Goal: Task Accomplishment & Management: Complete application form

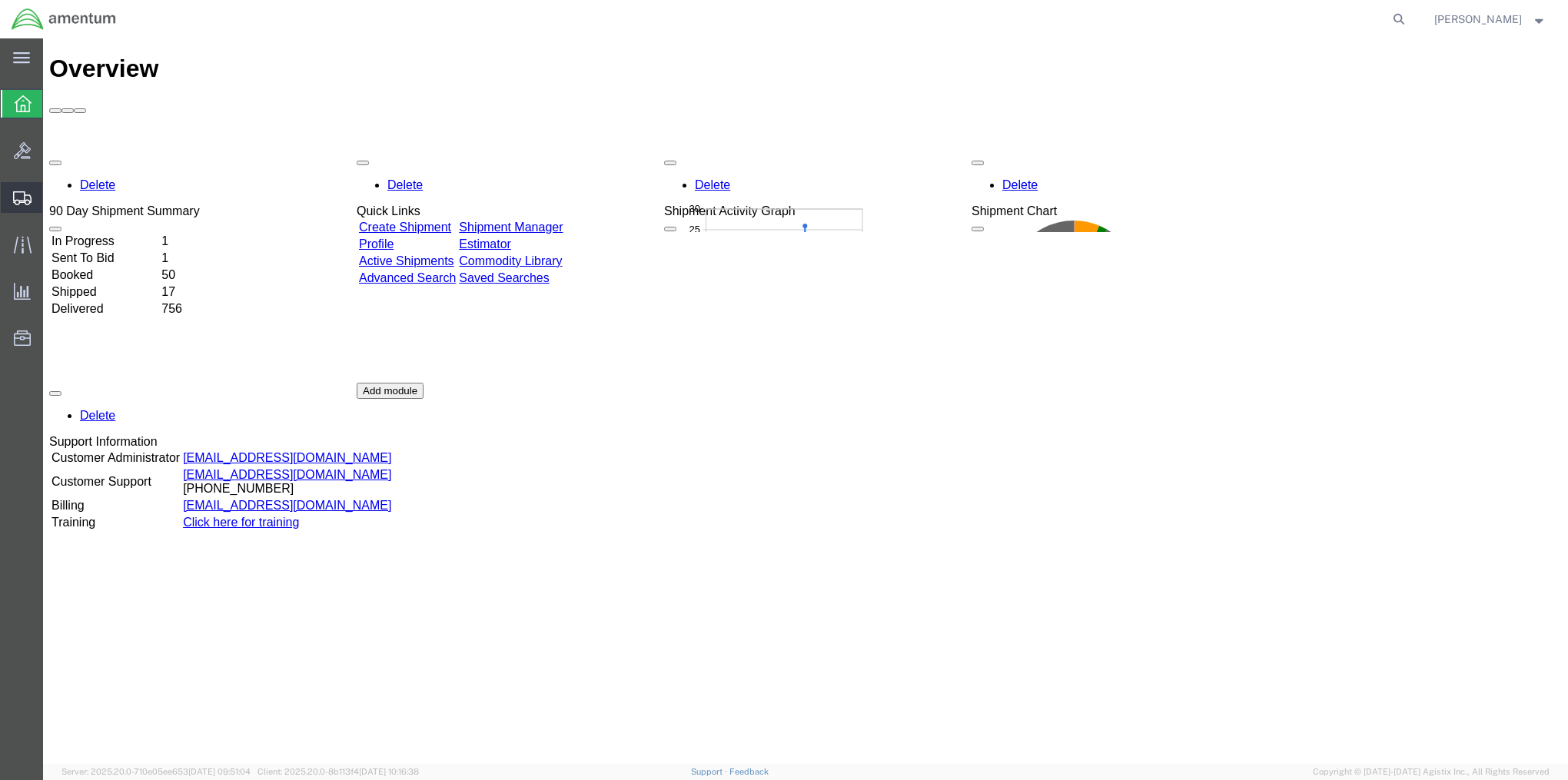
click at [0, 0] on span "Create Shipment" at bounding box center [0, 0] width 0 height 0
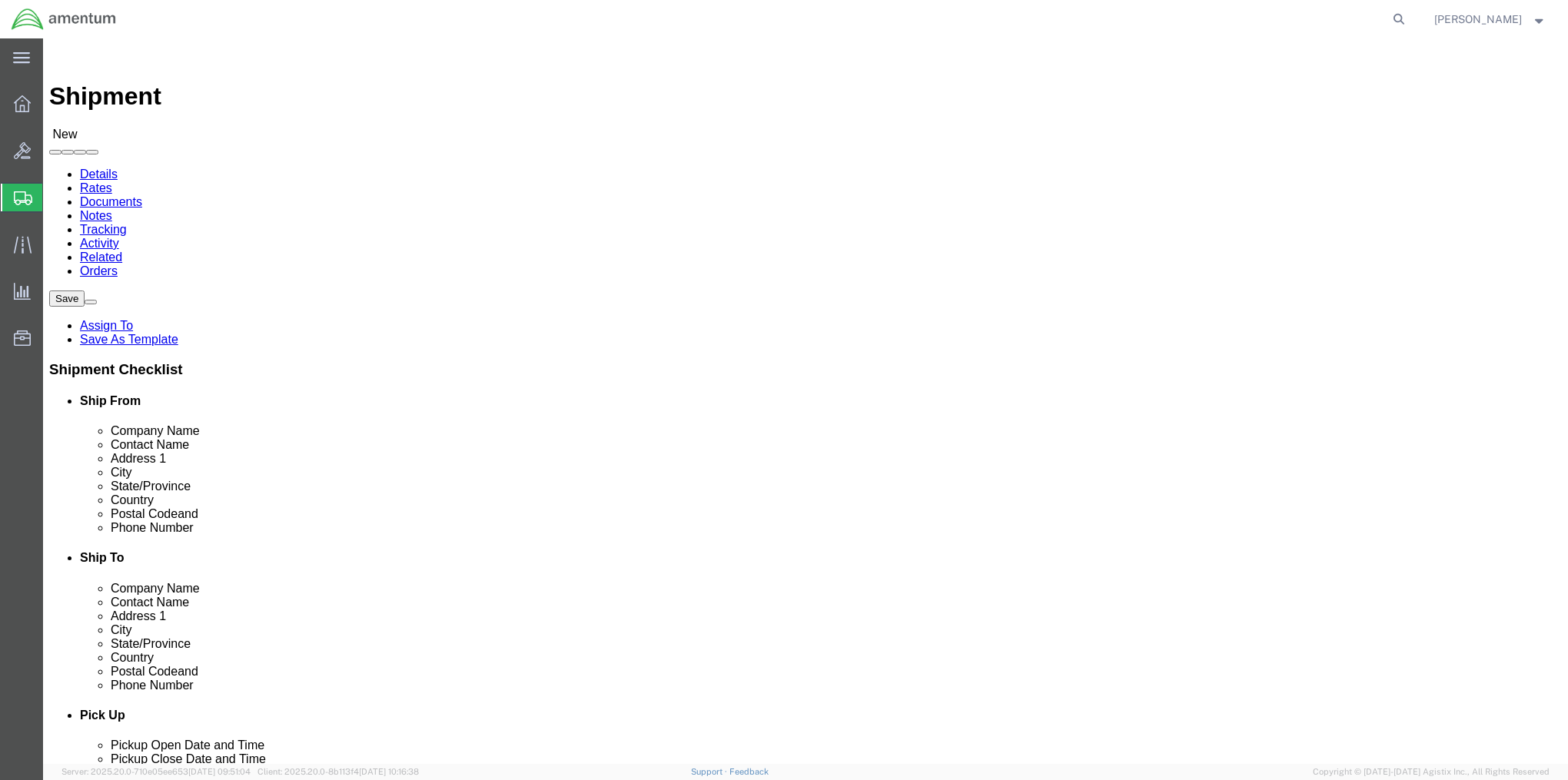
select select
select select "MYPROFILE"
select select "MD"
click link "ADDITIONAL INFORMATION"
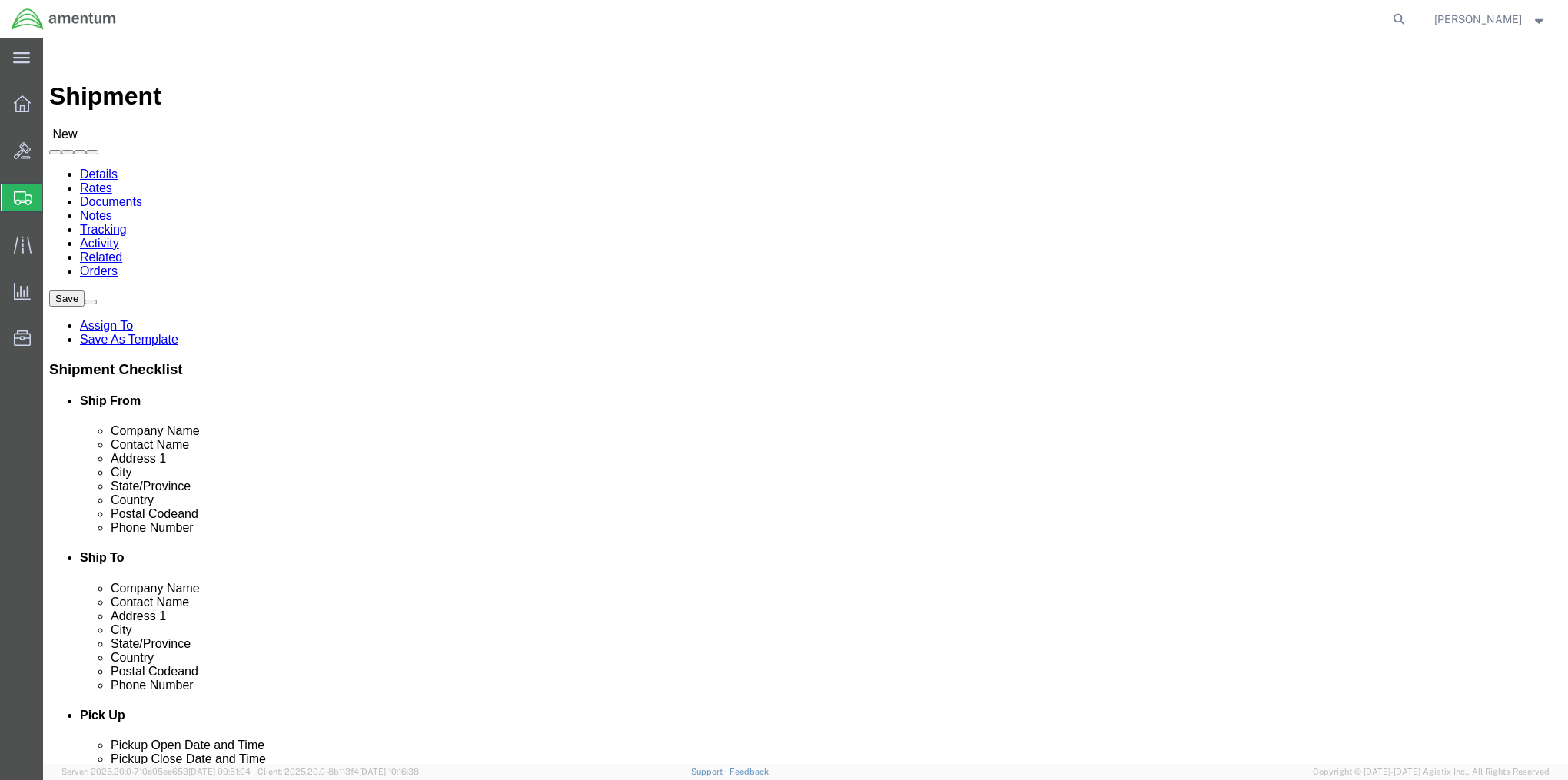
click input "text"
type input "270th SIG Co."
type input "CPT [PERSON_NAME]"
type input "[STREET_ADDRESS]"
type input "Building 724"
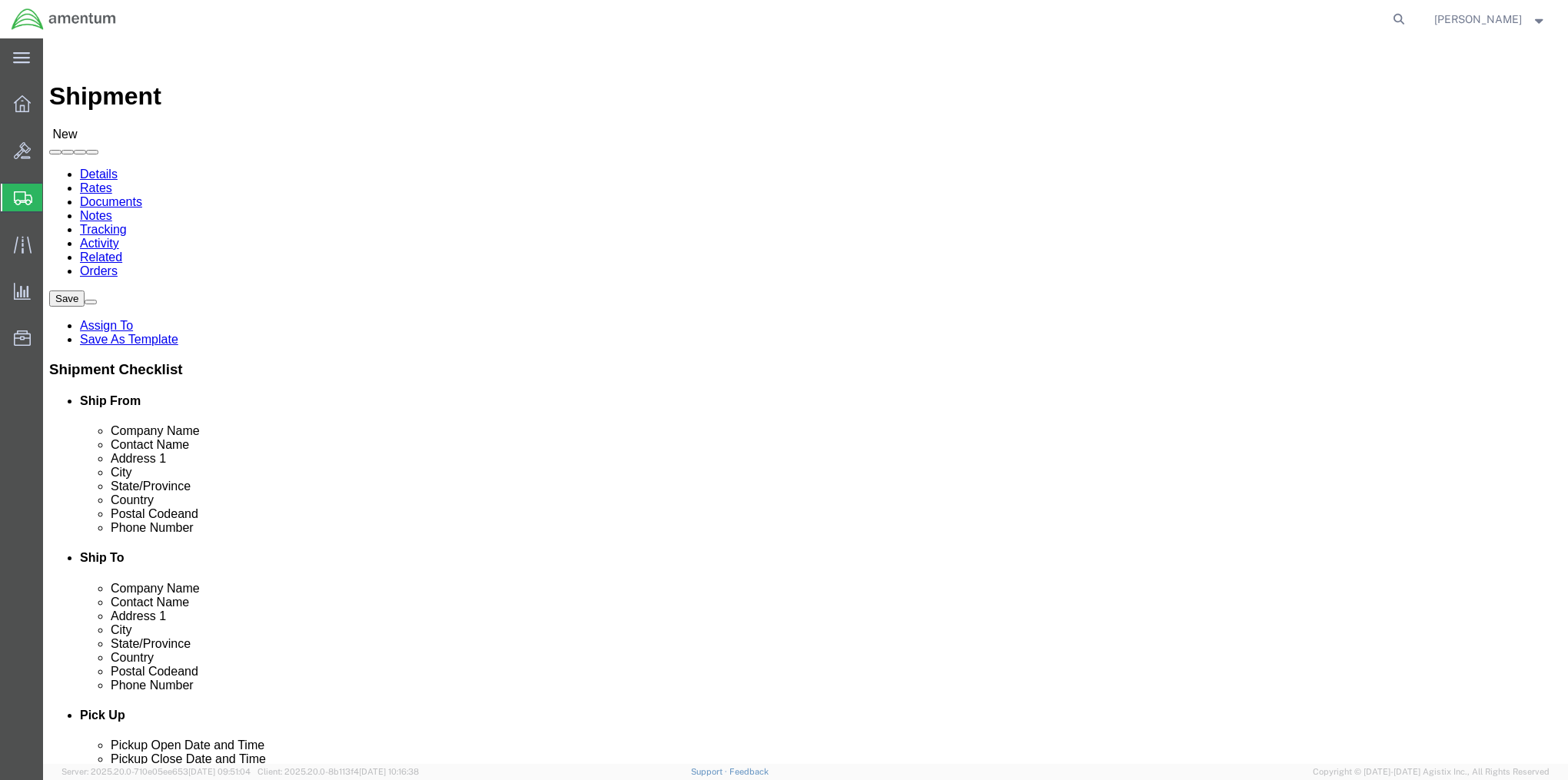
type input "[PERSON_NAME] Army Airfield"
click input "Postal Code"
type input "28308"
type input "7069051517"
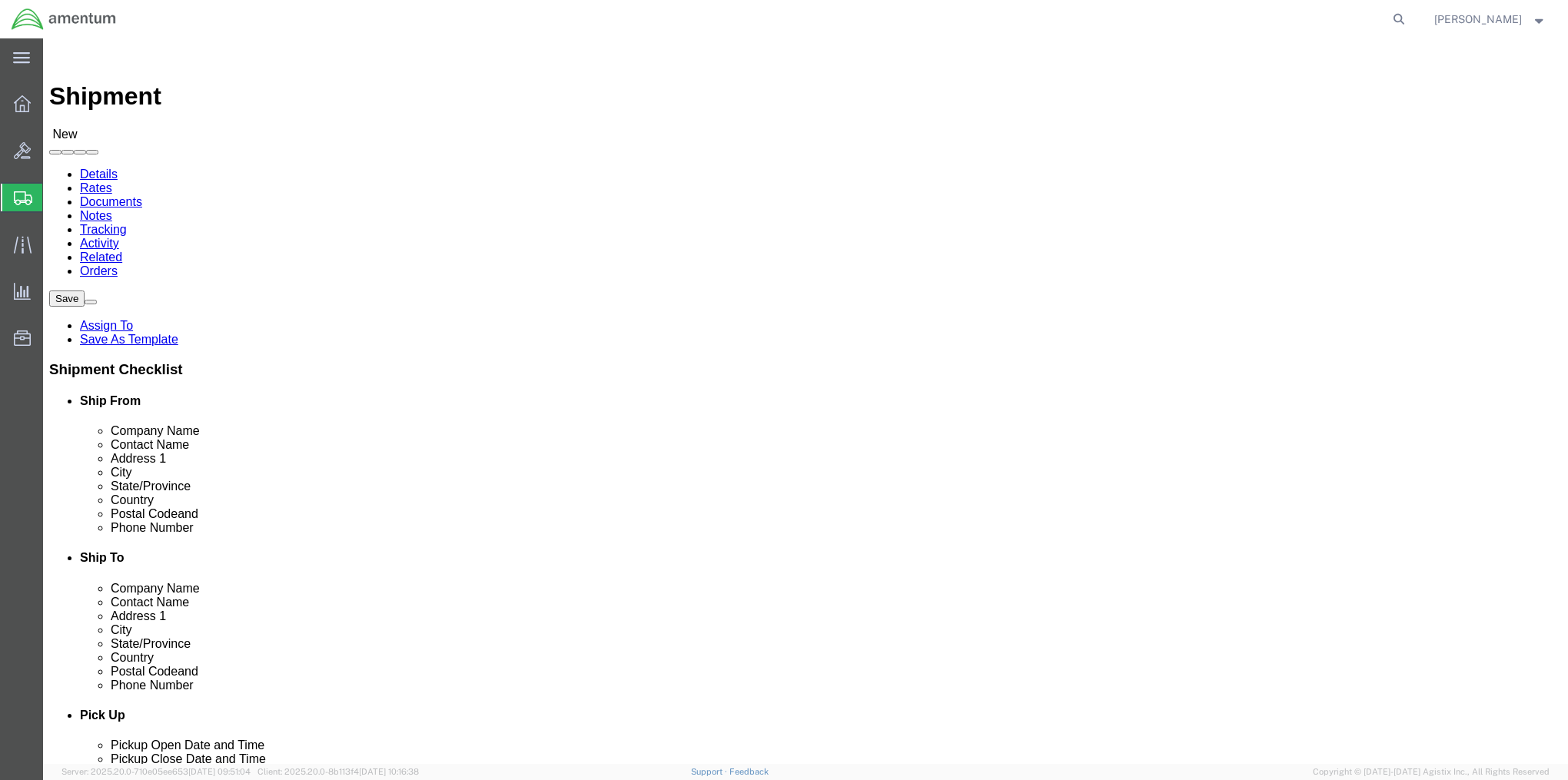
type input "[PERSON_NAME][DOMAIN_NAME][EMAIL_ADDRESS][PERSON_NAME][DOMAIN_NAME]"
click input "checkbox"
checkbox input "true"
click link "ADDITIONAL INFORMATION"
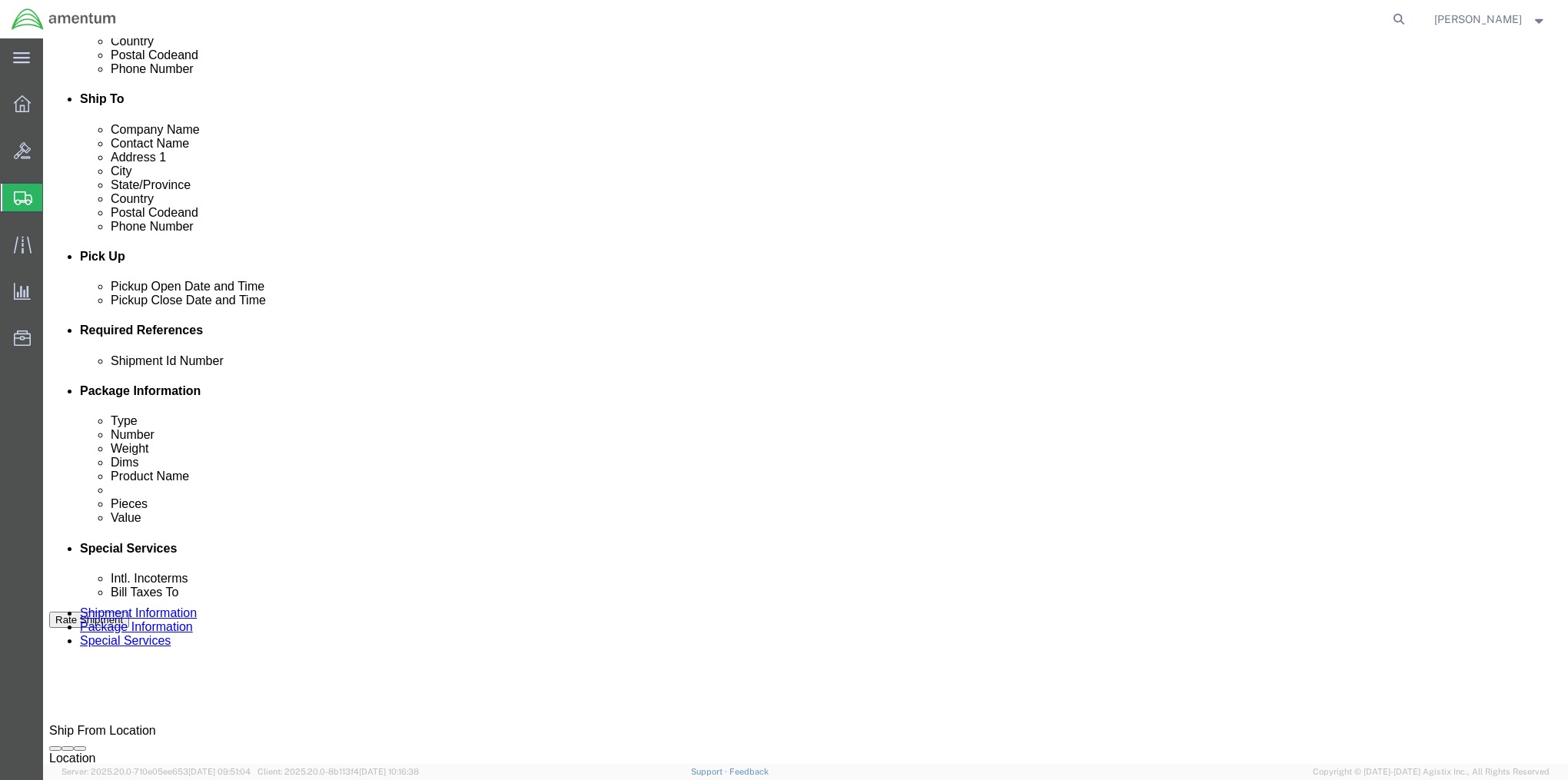
scroll to position [461, 0]
click div "[DATE] 10:00 AM"
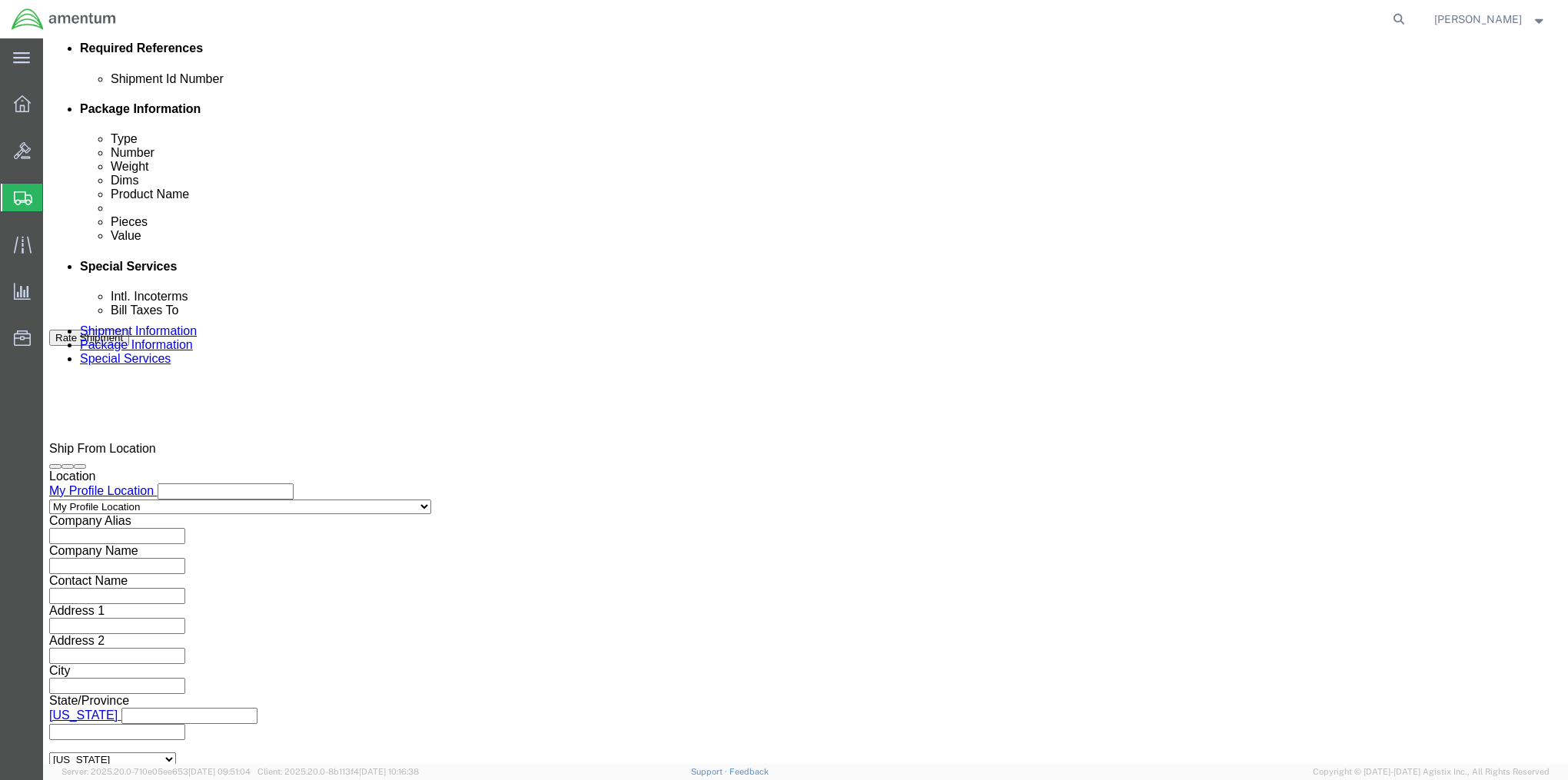
click input "3:00 AM"
type input "3:00 pm"
type input "3:00 PM"
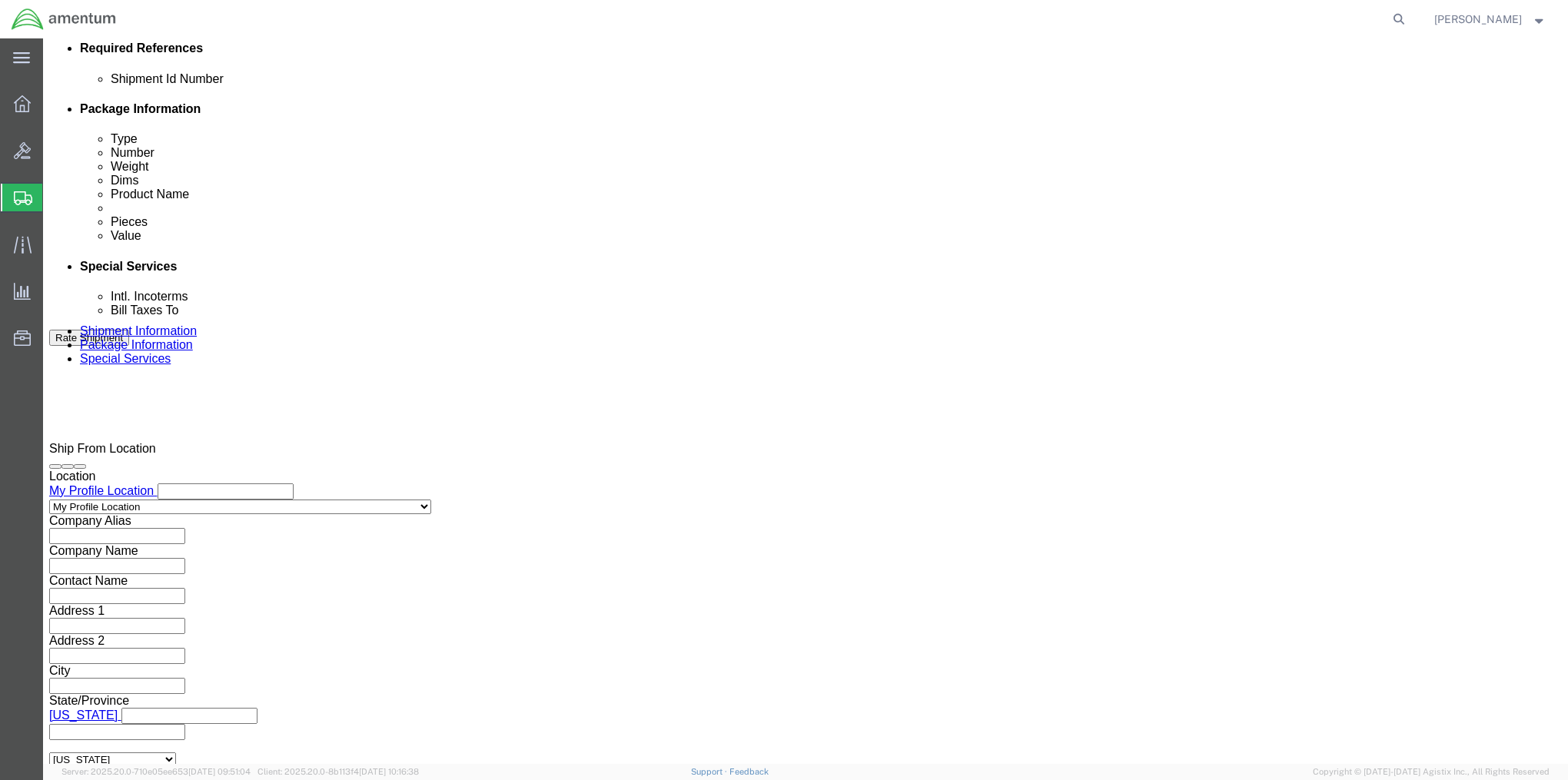
click button "Apply"
click input "text"
type input "2575.01.02.C.[DATE].EMLE"
click button "Continue"
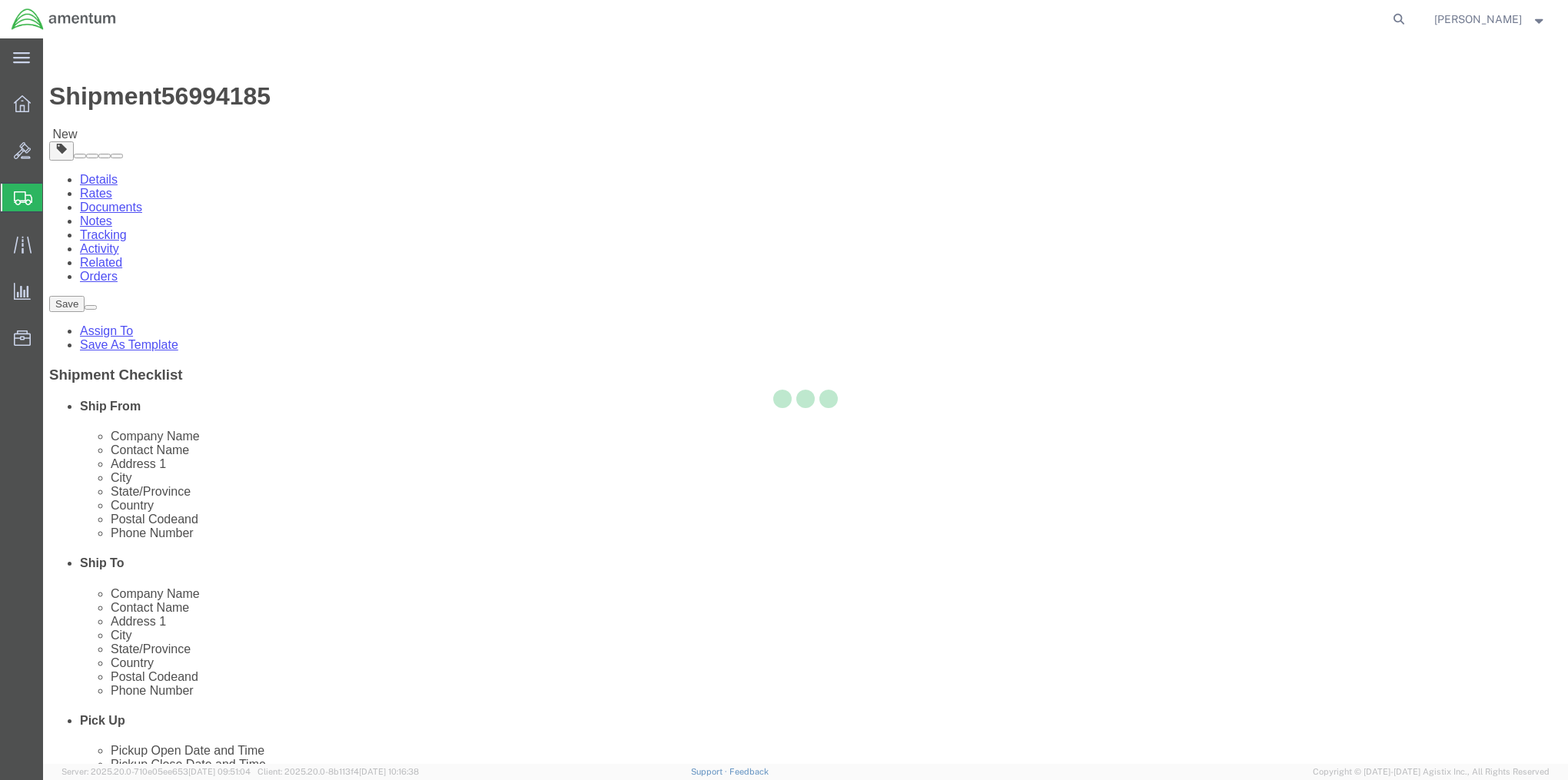
select select "CBOX"
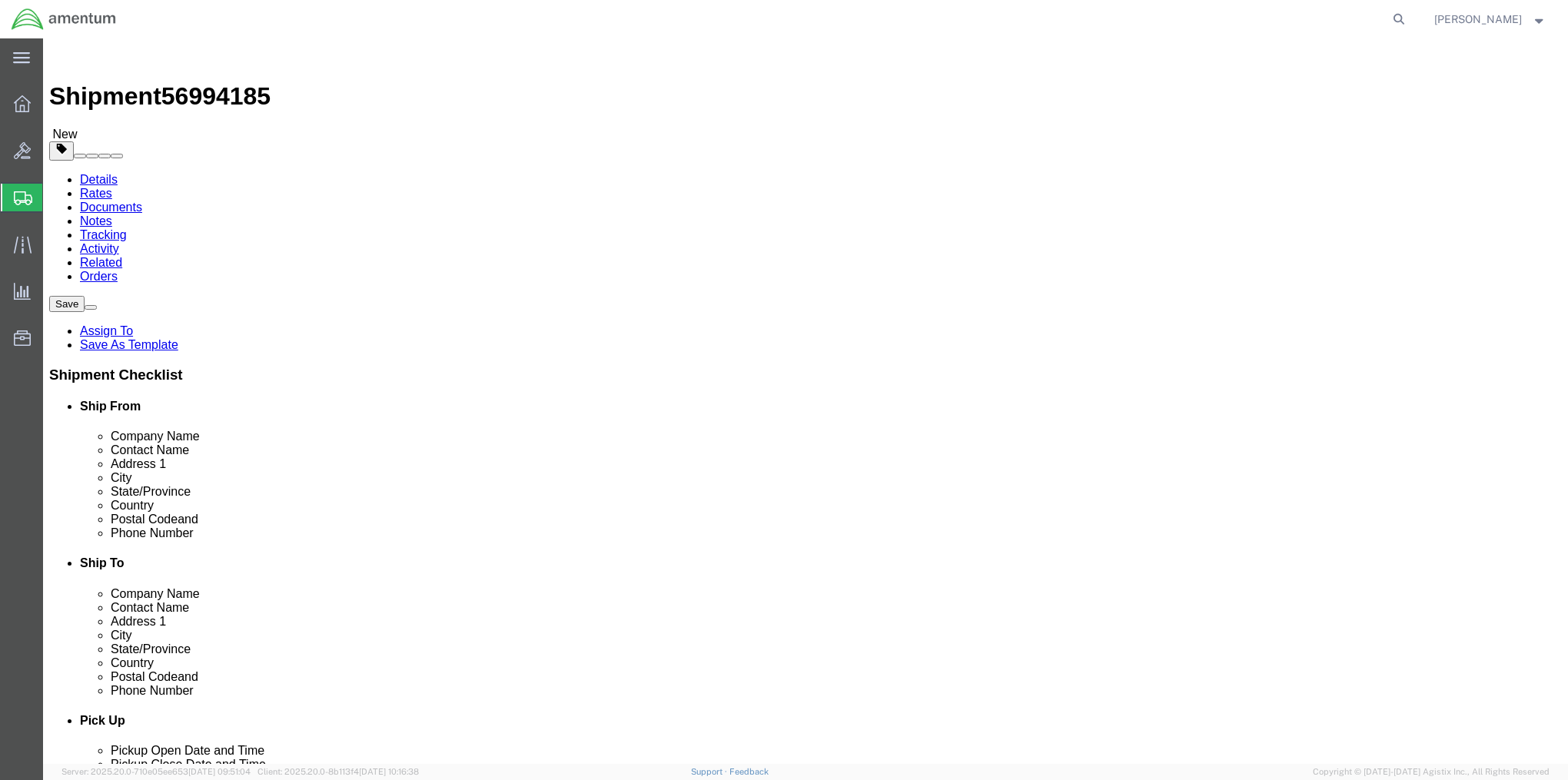
click input "text"
type input "14"
type input "26"
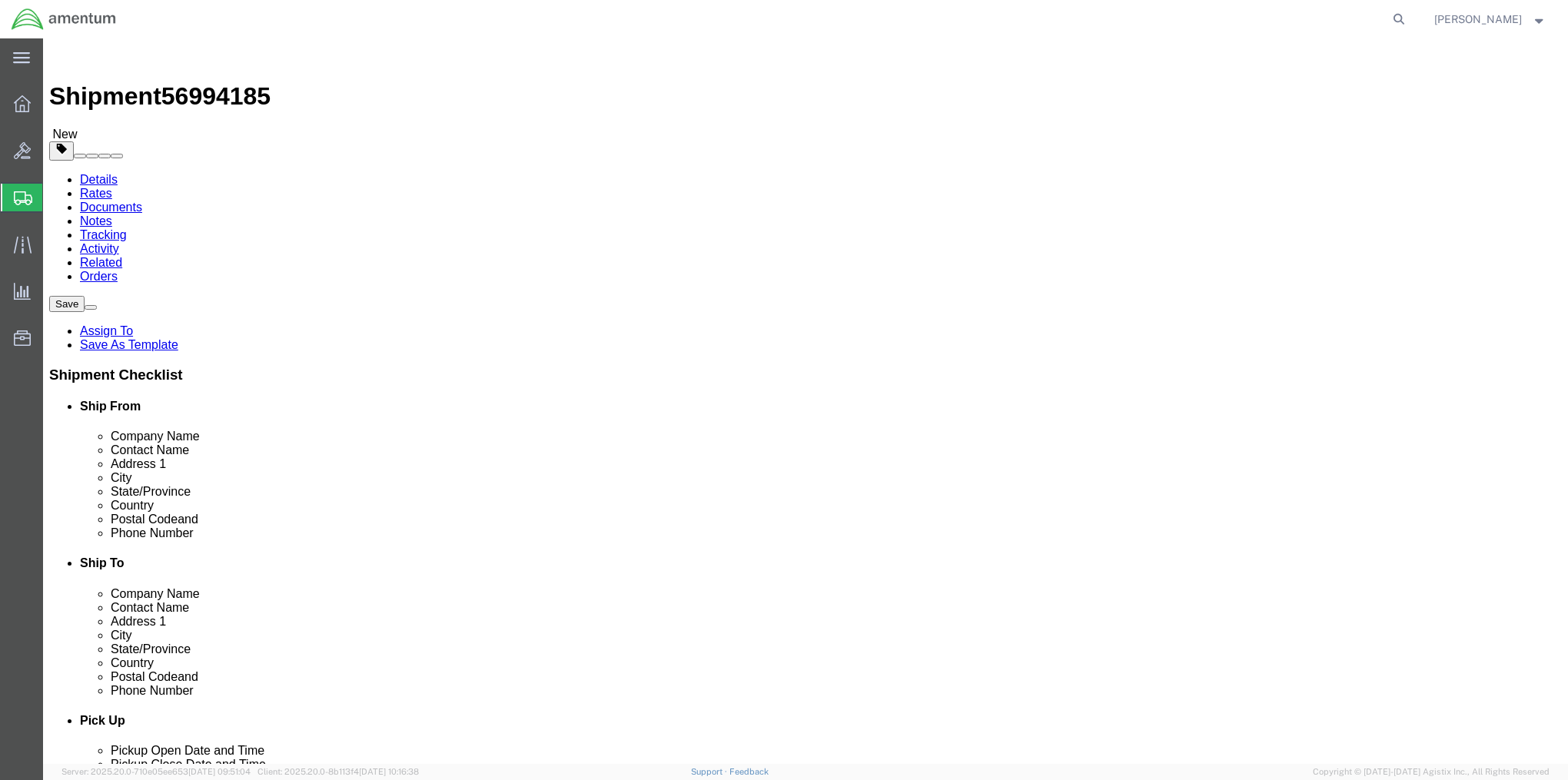
click div "Package Content # 1 x Package Type Select BCK Boxes Bale(s) Basket(s) Bolt(s) B…"
drag, startPoint x: 305, startPoint y: 434, endPoint x: 347, endPoint y: 472, distance: 56.6
click link "Add Content"
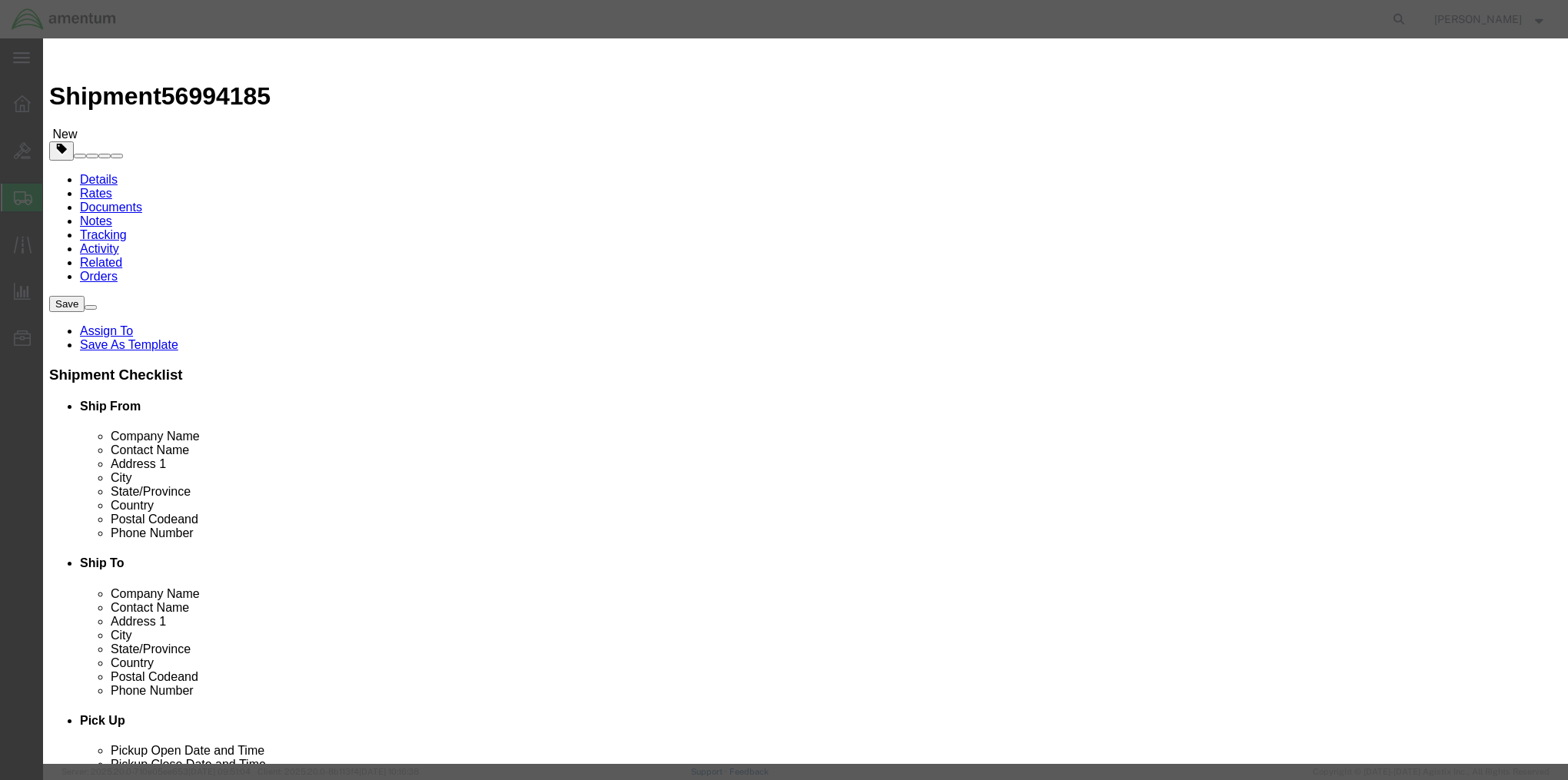
click input "text"
type input "A3381632-0"
type input "72"
type input "7200"
click button "Save & Close"
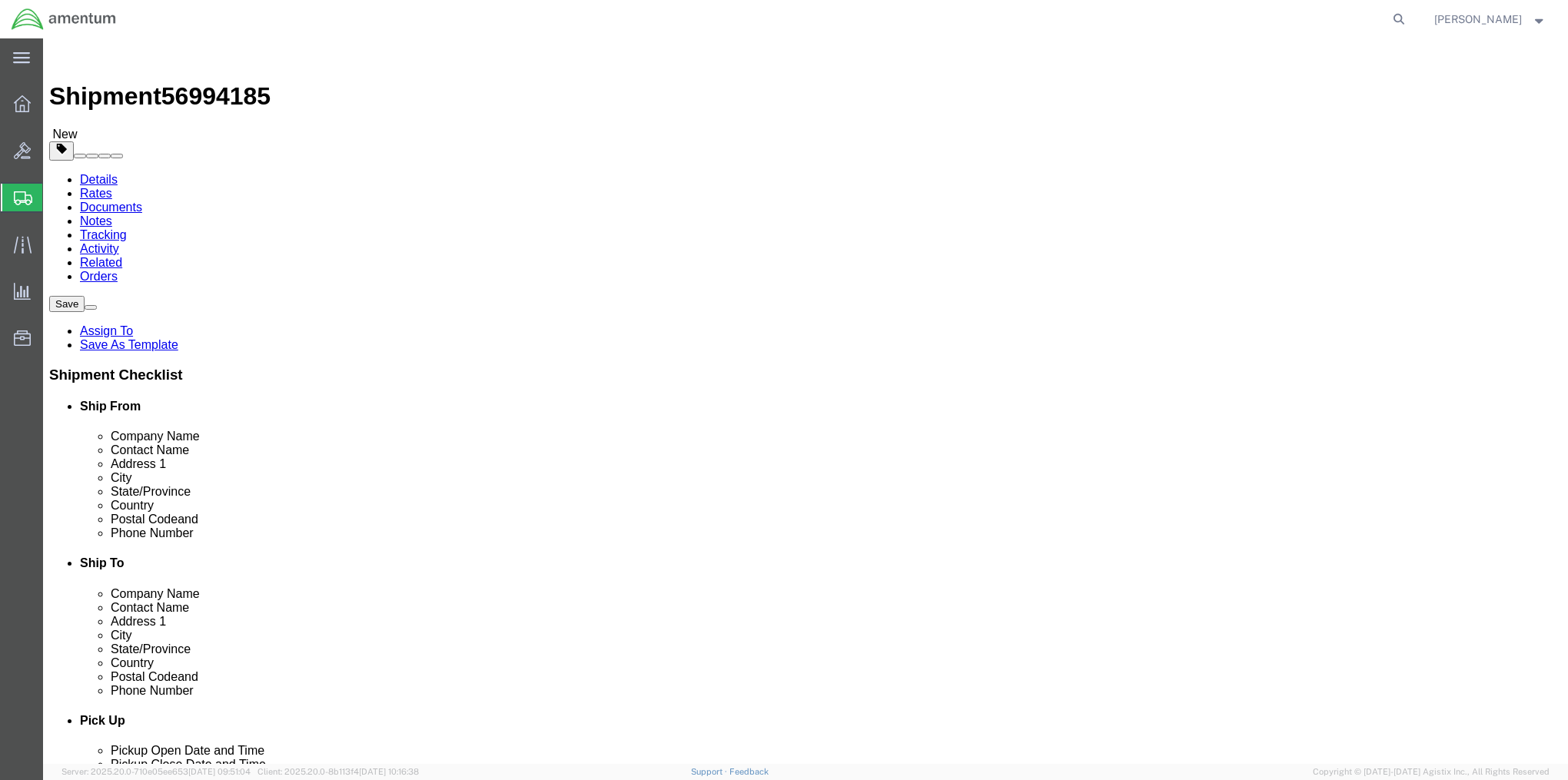
click button "Rate Shipment"
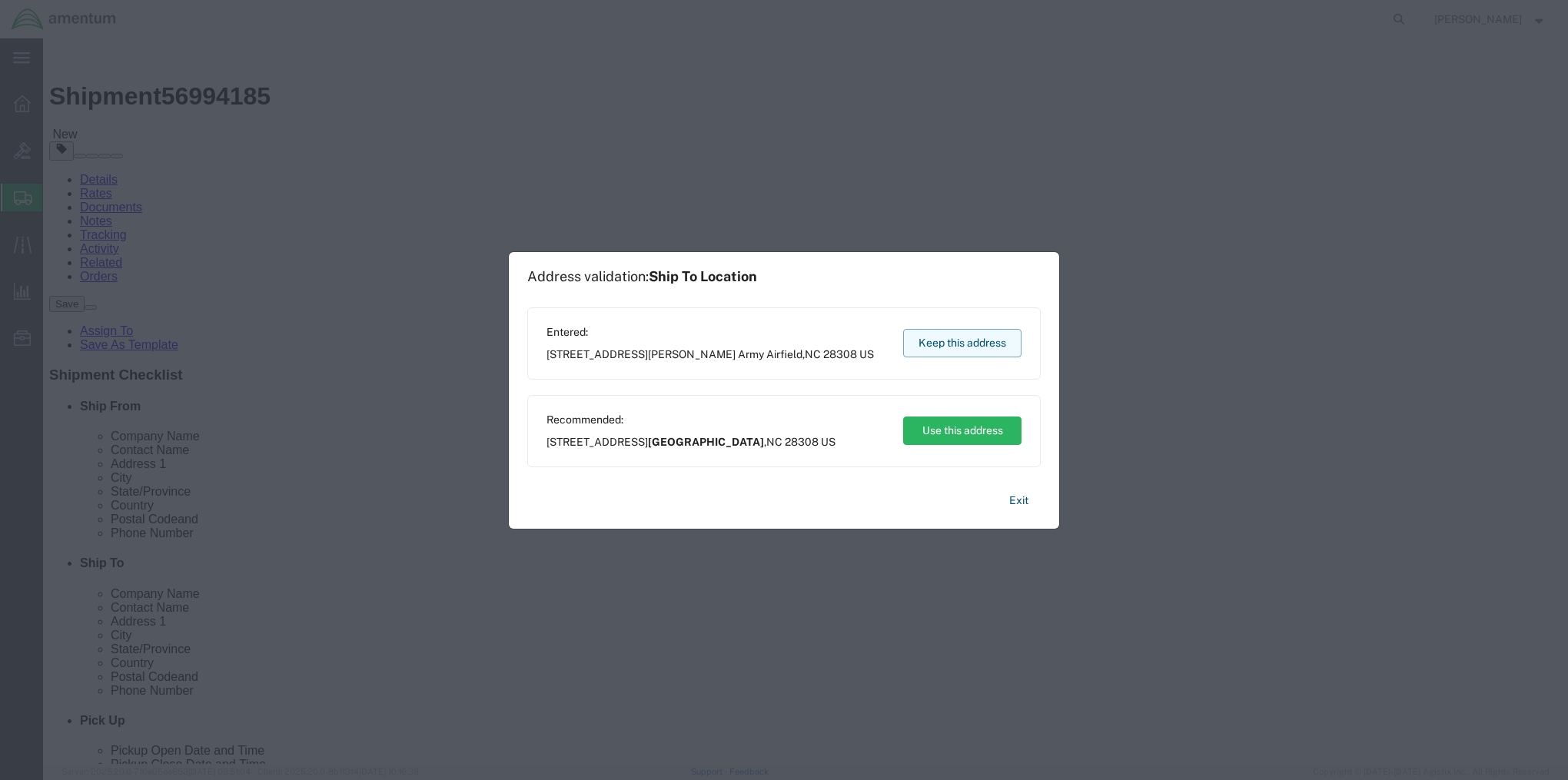
click at [962, 345] on button "Keep this address" at bounding box center [962, 343] width 119 height 29
